Goal: Information Seeking & Learning: Learn about a topic

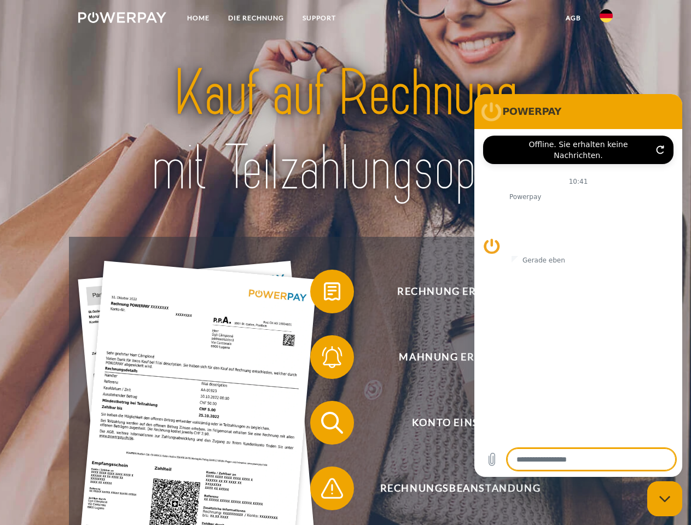
click at [122, 19] on img at bounding box center [122, 17] width 88 height 11
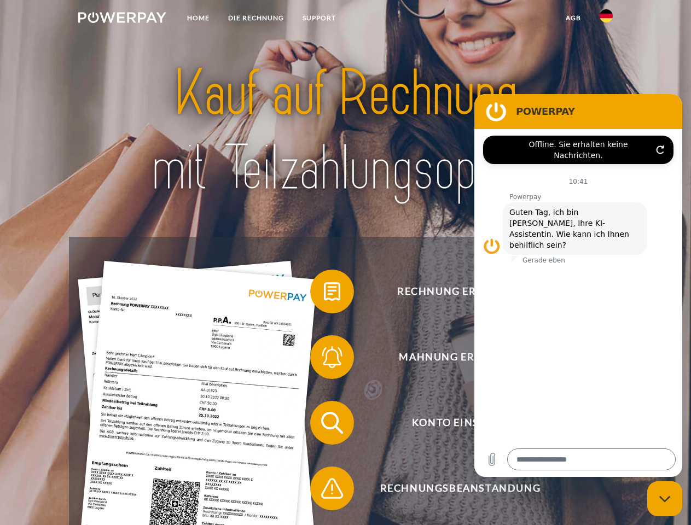
click at [606, 19] on img at bounding box center [605, 15] width 13 height 13
click at [572, 18] on link "agb" at bounding box center [573, 18] width 34 height 20
click at [324, 294] on span at bounding box center [315, 291] width 55 height 55
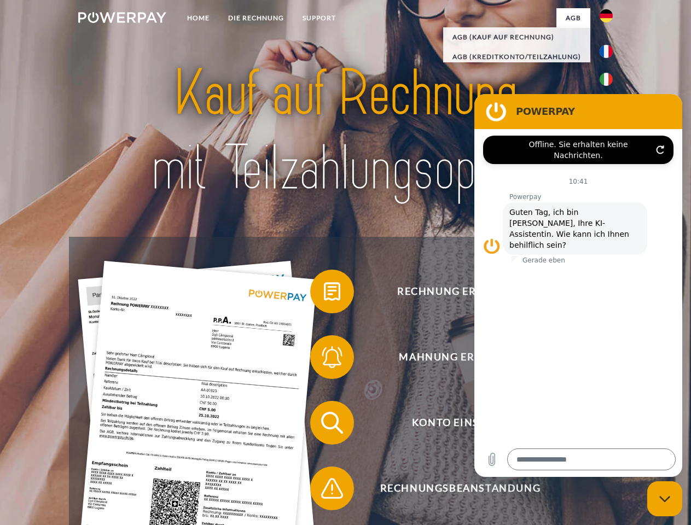
click at [324, 359] on span at bounding box center [315, 357] width 55 height 55
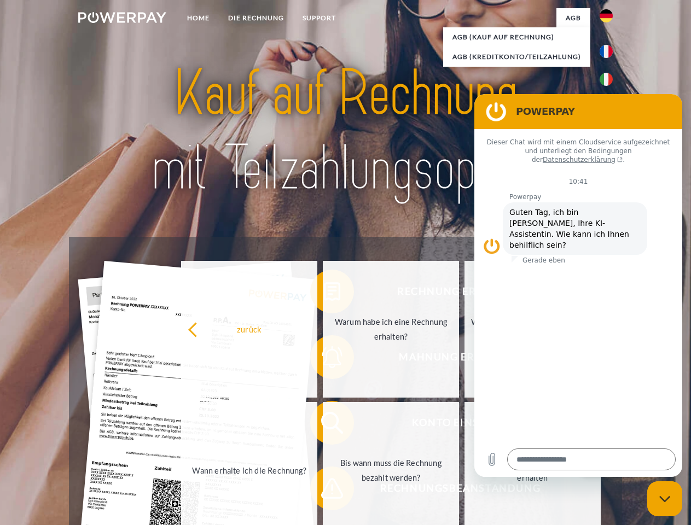
click at [324, 425] on link "Bis wann muss die Rechnung bezahlt werden?" at bounding box center [391, 470] width 136 height 137
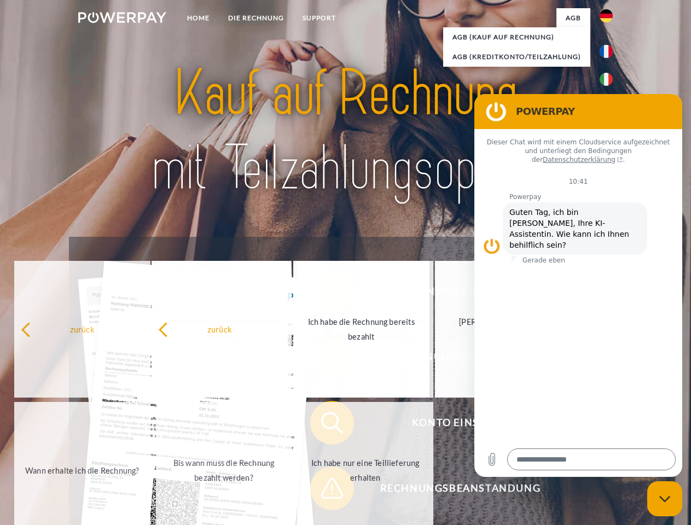
click at [324, 490] on span at bounding box center [315, 488] width 55 height 55
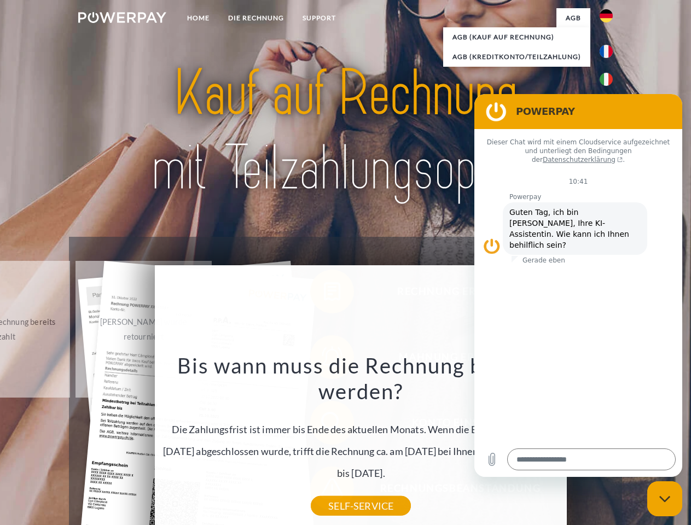
click at [664, 499] on icon "Messaging-Fenster schließen" at bounding box center [664, 498] width 11 height 7
type textarea "*"
